Goal: Use online tool/utility: Utilize a website feature to perform a specific function

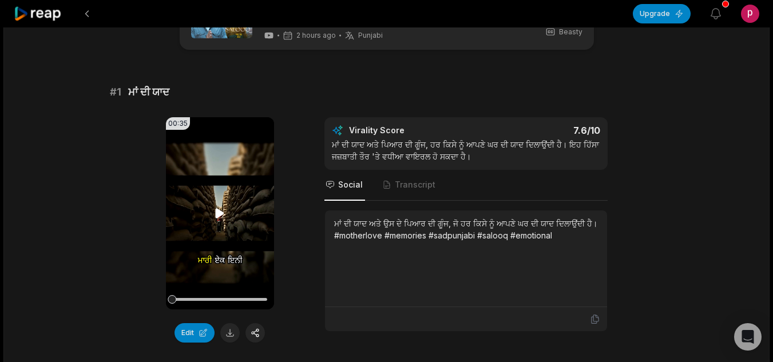
click at [218, 215] on icon at bounding box center [220, 213] width 9 height 10
click at [218, 215] on icon at bounding box center [220, 213] width 5 height 7
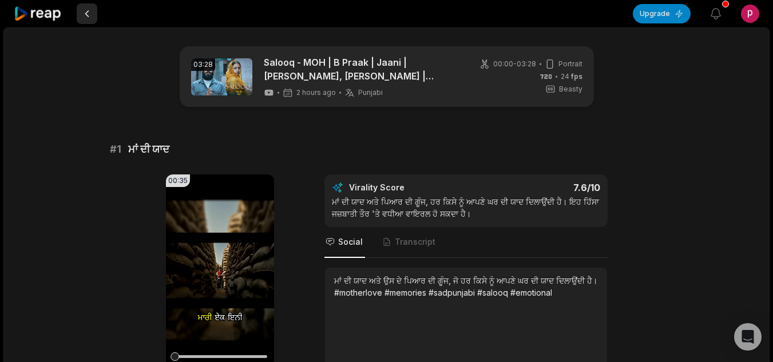
click at [89, 11] on button at bounding box center [87, 13] width 21 height 21
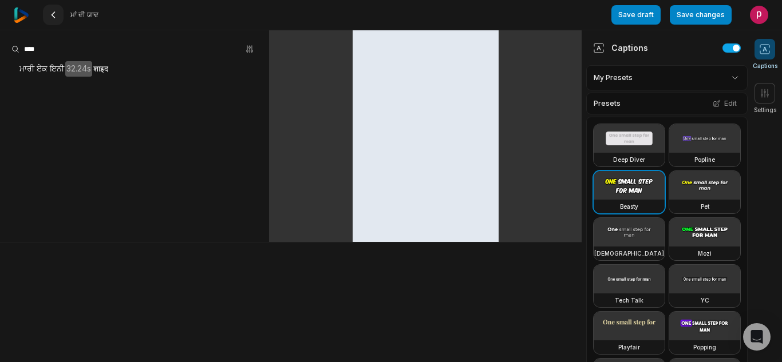
click at [56, 13] on icon at bounding box center [53, 14] width 9 height 9
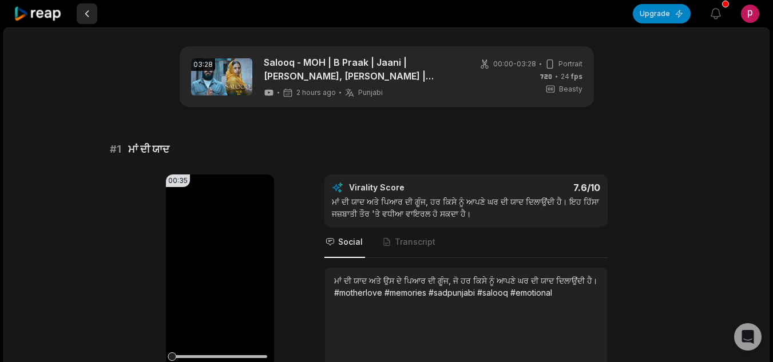
click at [87, 5] on button at bounding box center [87, 13] width 21 height 21
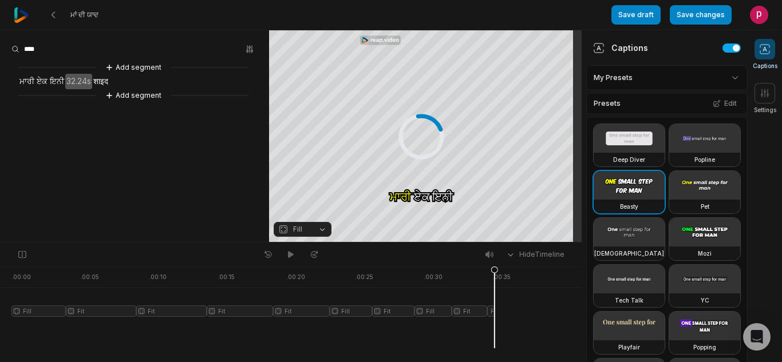
click at [50, 15] on icon at bounding box center [53, 14] width 9 height 9
click at [625, 13] on button "Save draft" at bounding box center [635, 14] width 49 height 19
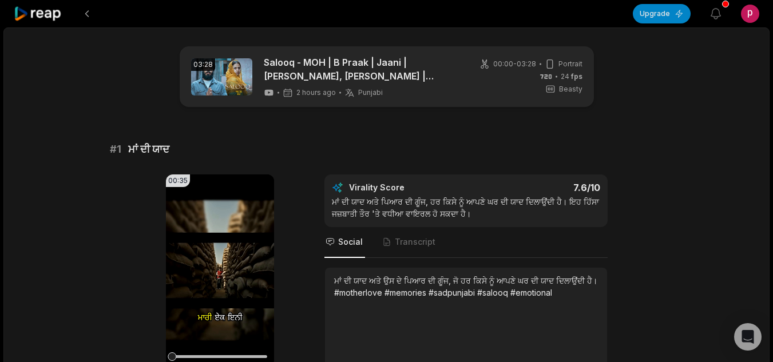
click at [37, 7] on icon at bounding box center [38, 13] width 49 height 15
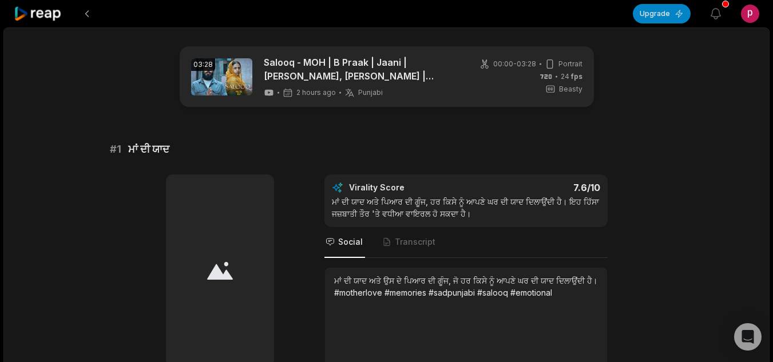
click at [37, 10] on icon at bounding box center [38, 13] width 49 height 15
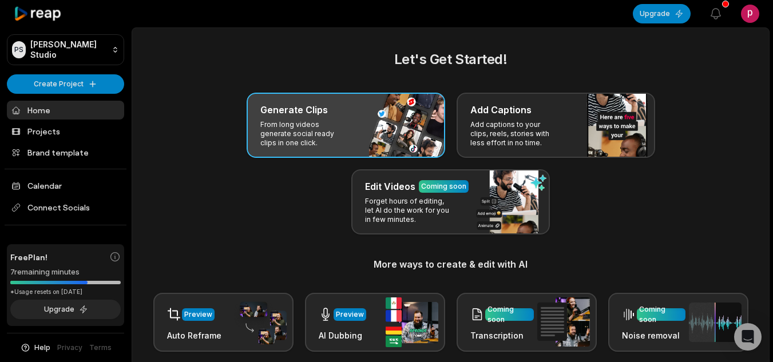
click at [310, 122] on p "From long videos generate social ready clips in one click." at bounding box center [304, 133] width 89 height 27
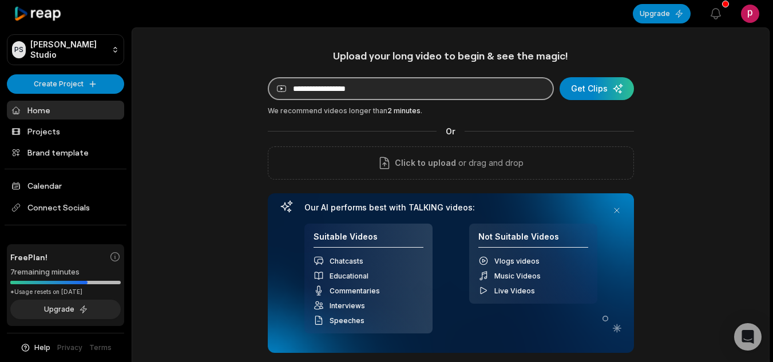
click at [446, 88] on input at bounding box center [411, 88] width 286 height 23
paste input "**********"
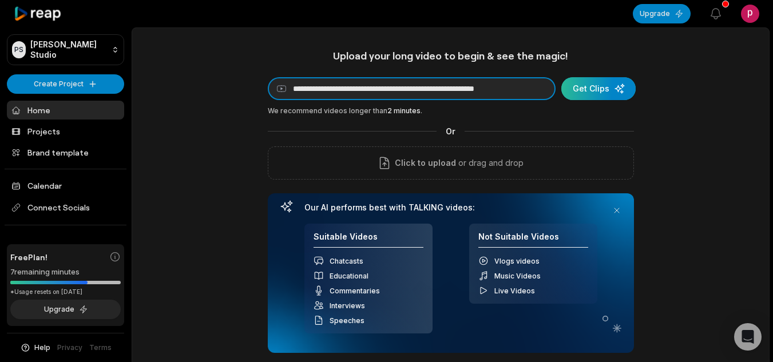
type input "**********"
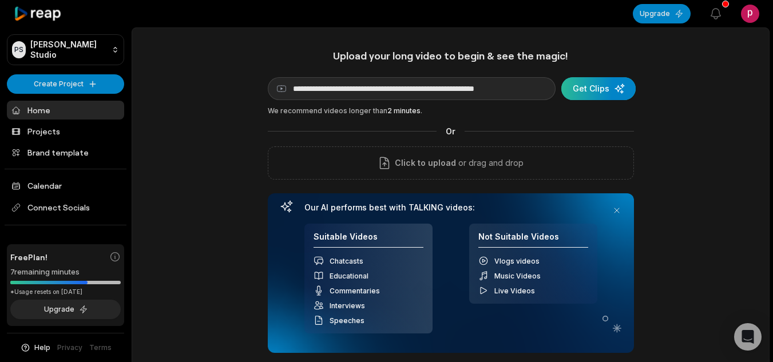
scroll to position [0, 0]
click at [598, 96] on div "submit" at bounding box center [599, 88] width 74 height 23
